Goal: Task Accomplishment & Management: Manage account settings

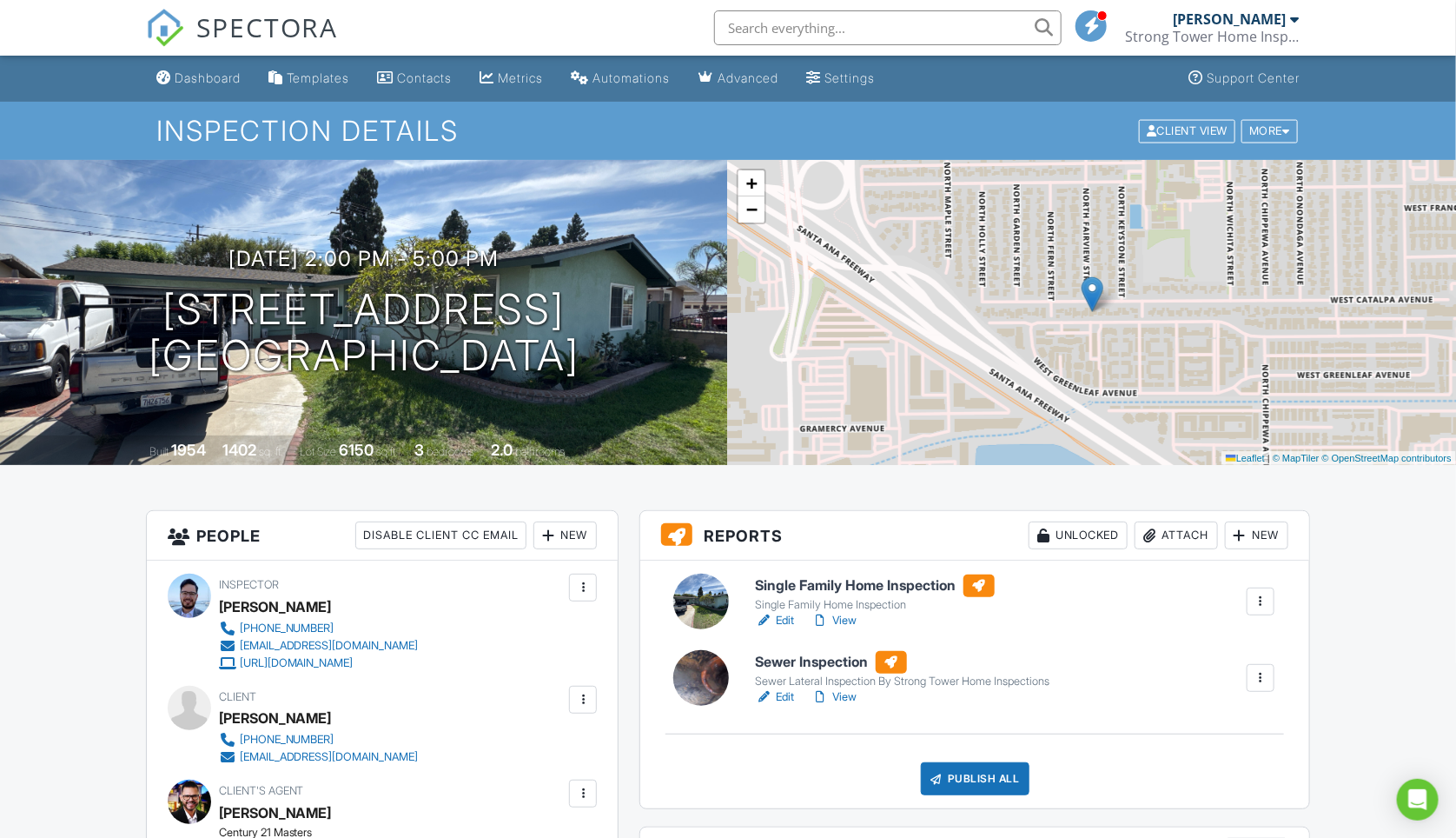
click at [971, 777] on div "Publish All" at bounding box center [975, 778] width 109 height 33
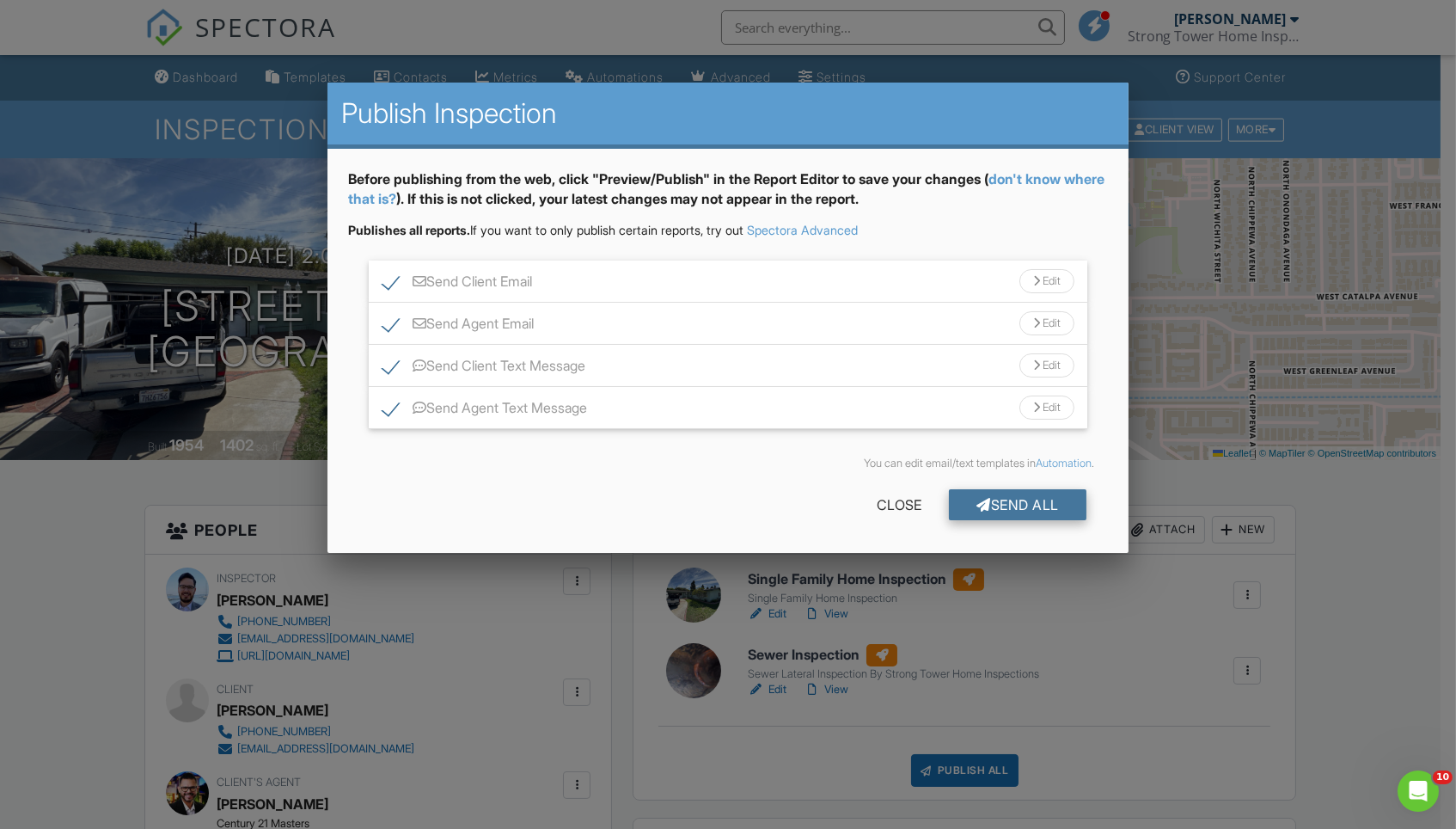
click at [977, 498] on div at bounding box center [984, 505] width 14 height 13
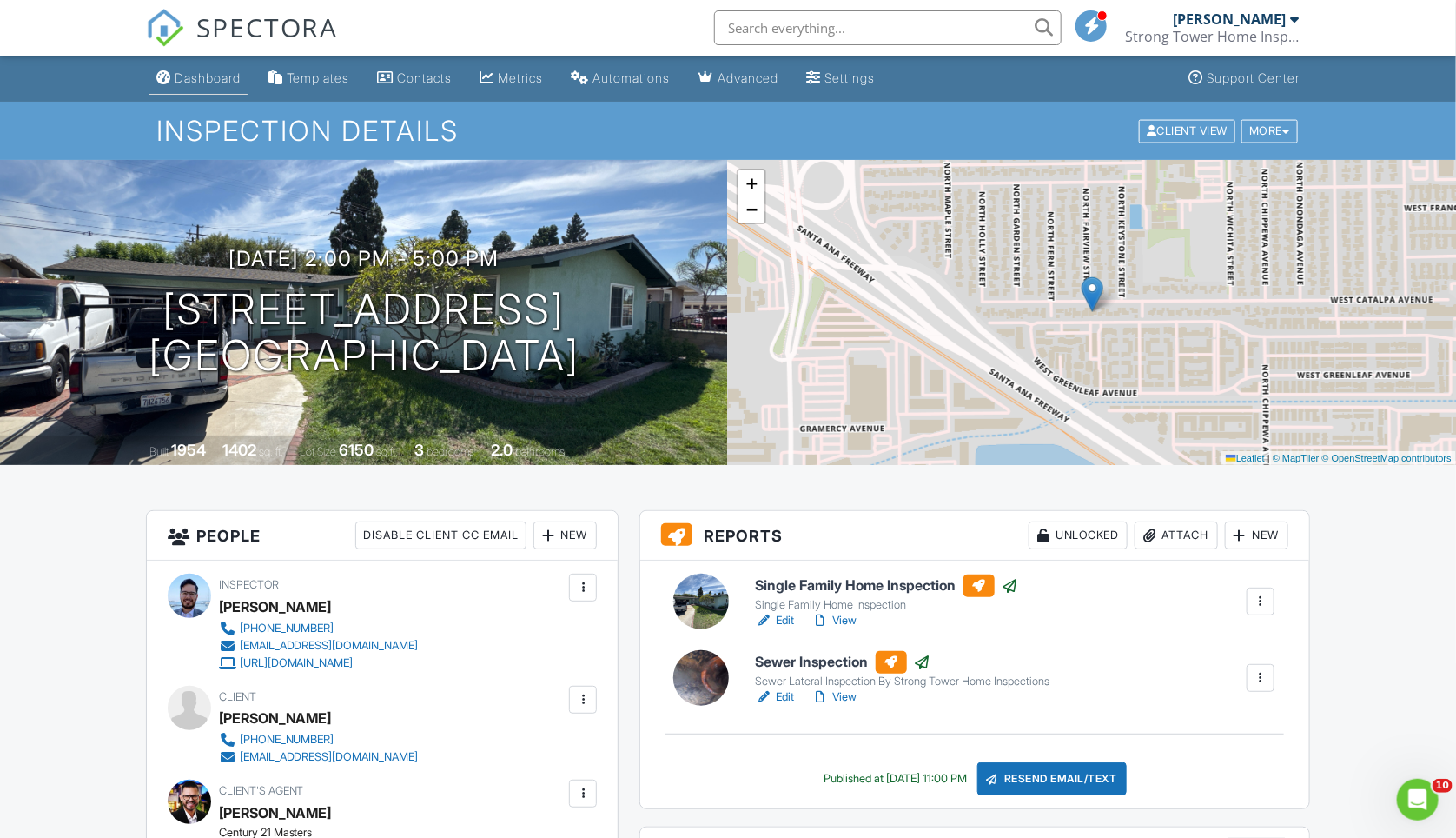
click at [213, 85] on link "Dashboard" at bounding box center [199, 78] width 98 height 32
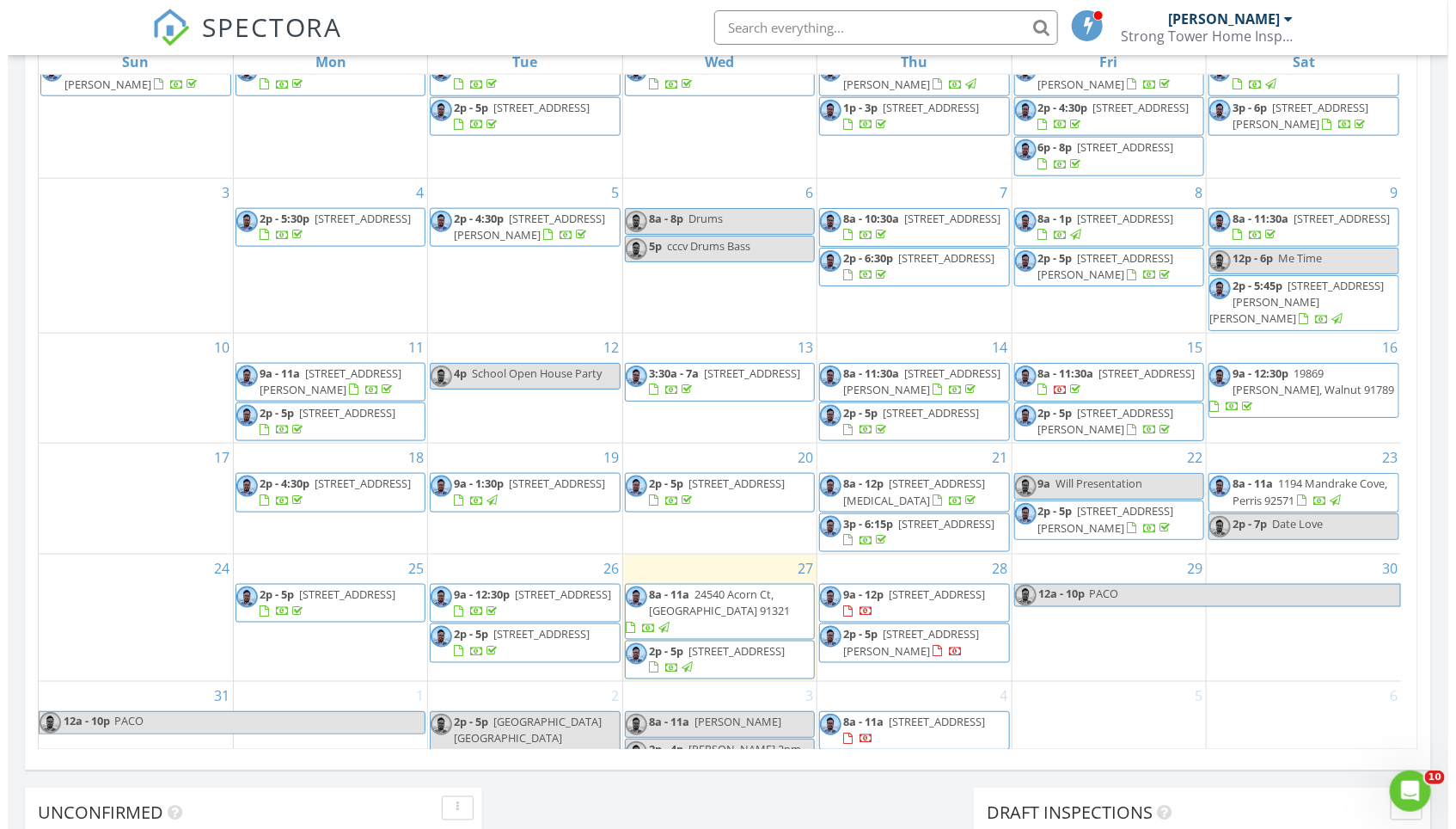
scroll to position [966, 0]
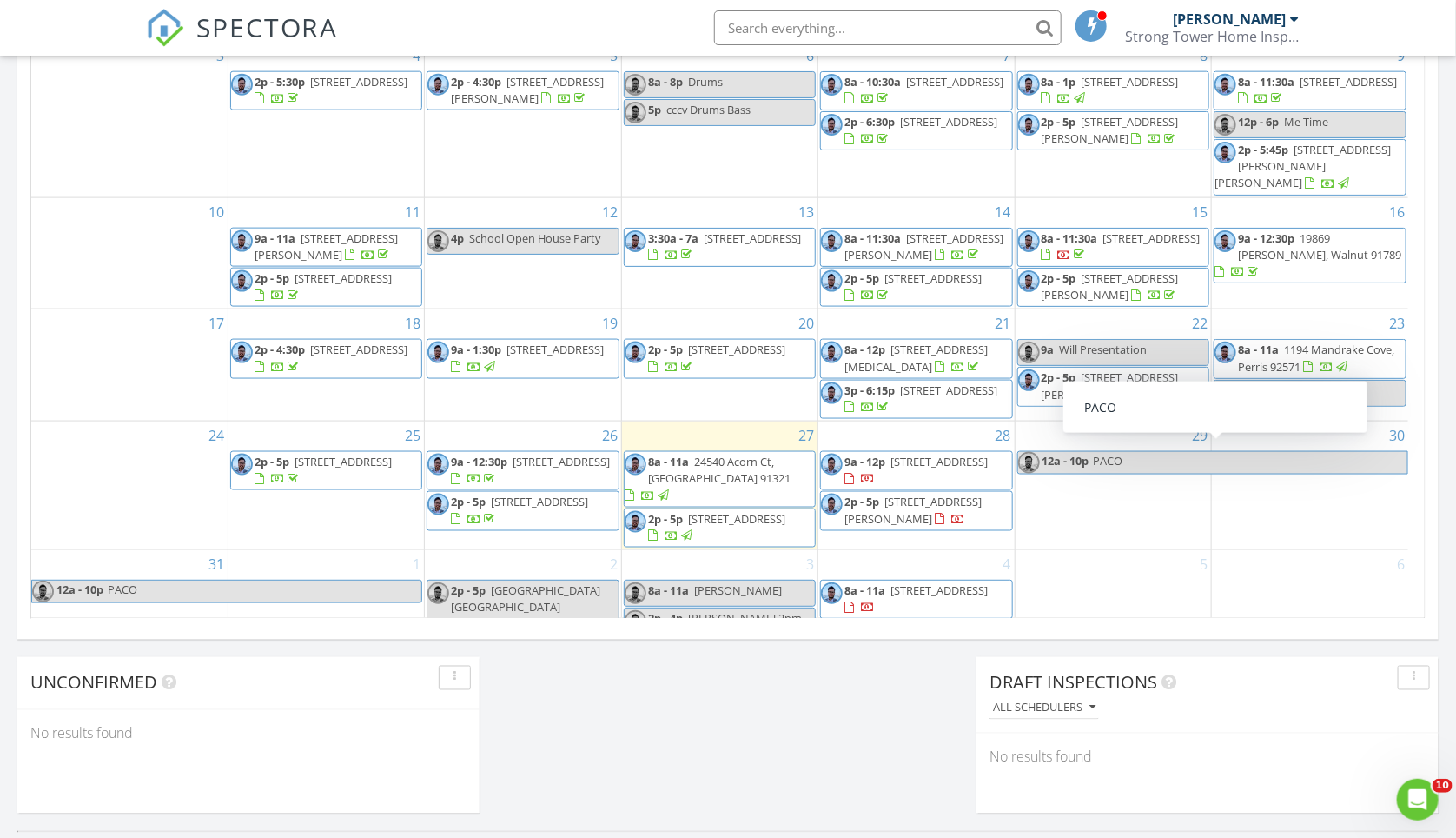
click at [1340, 652] on div "Today Francisco Romo 8:00 am 24540 Acorn Ct, Santa Clarita, CA 91321 Francisco …" at bounding box center [728, 41] width 1456 height 1581
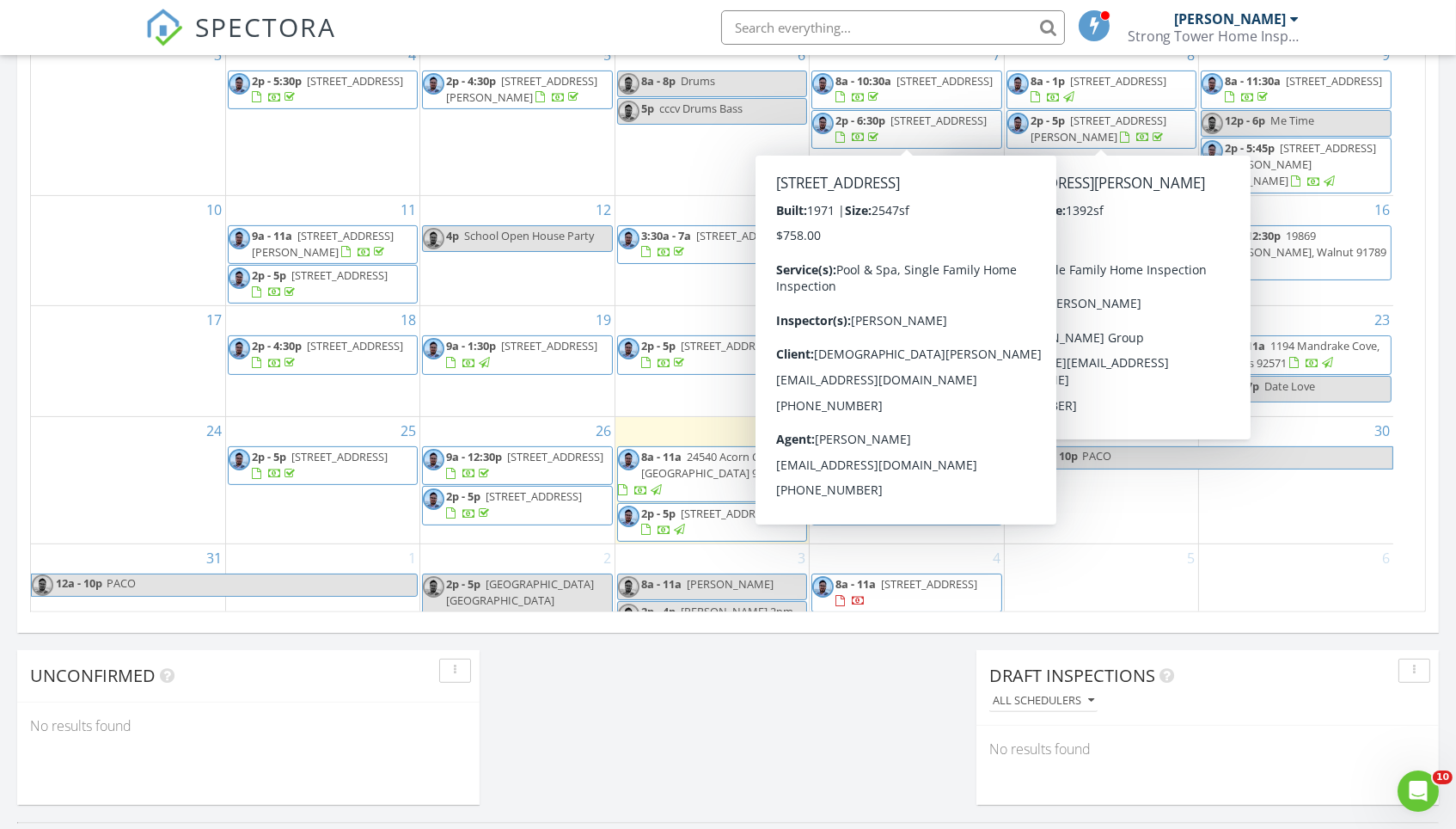
scroll to position [1596, 1488]
